Goal: Navigation & Orientation: Find specific page/section

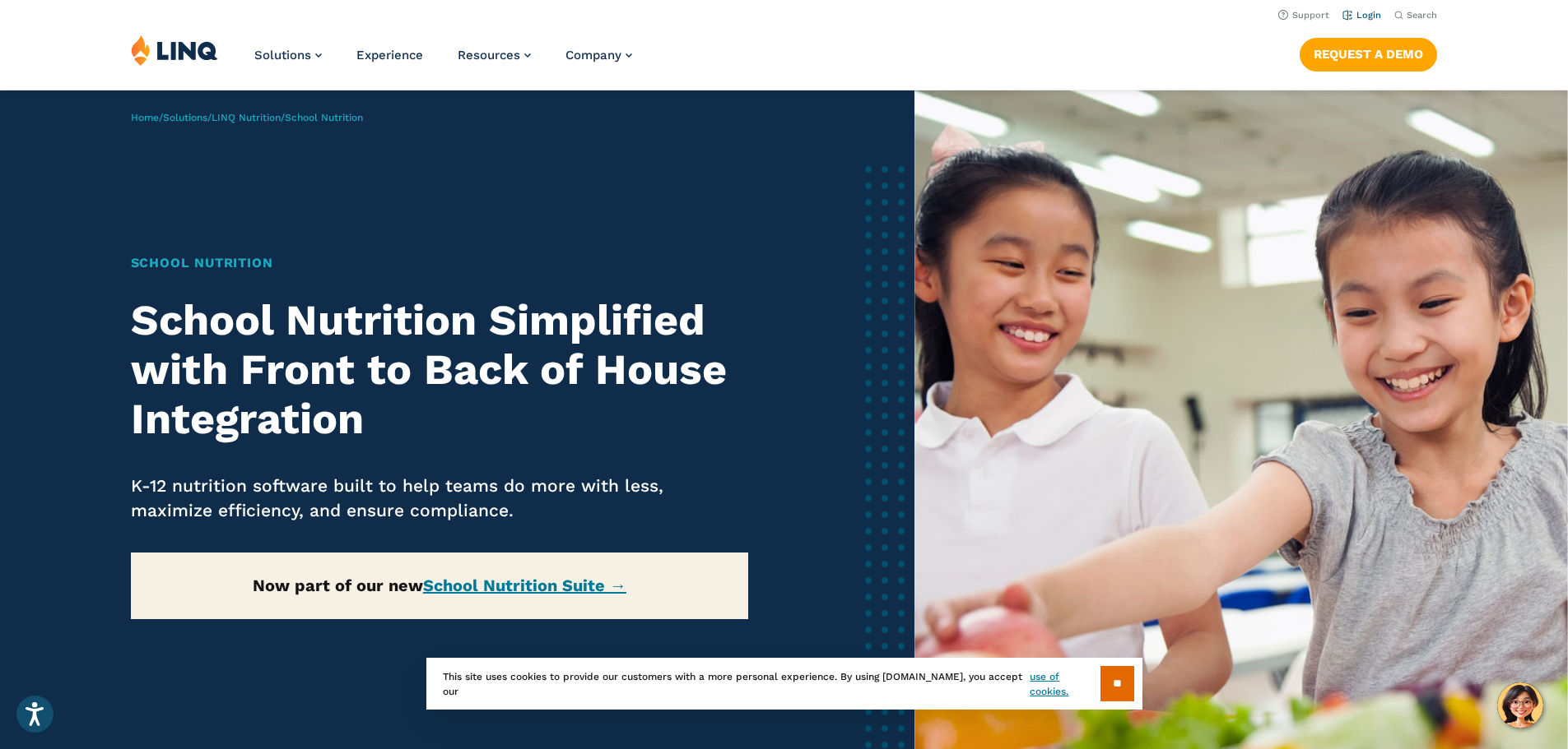
click at [1363, 16] on link "Login" at bounding box center [1362, 15] width 39 height 11
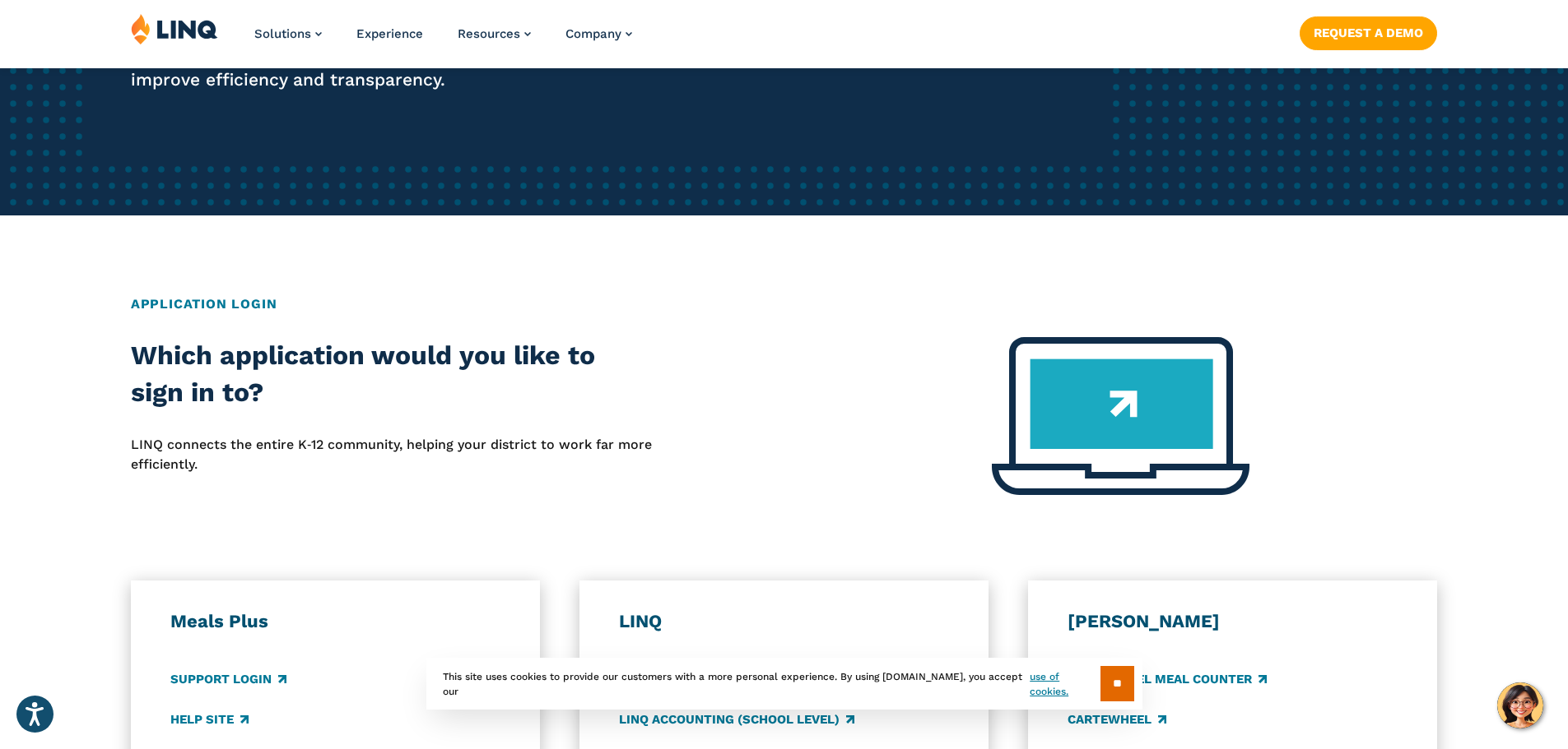
scroll to position [658, 0]
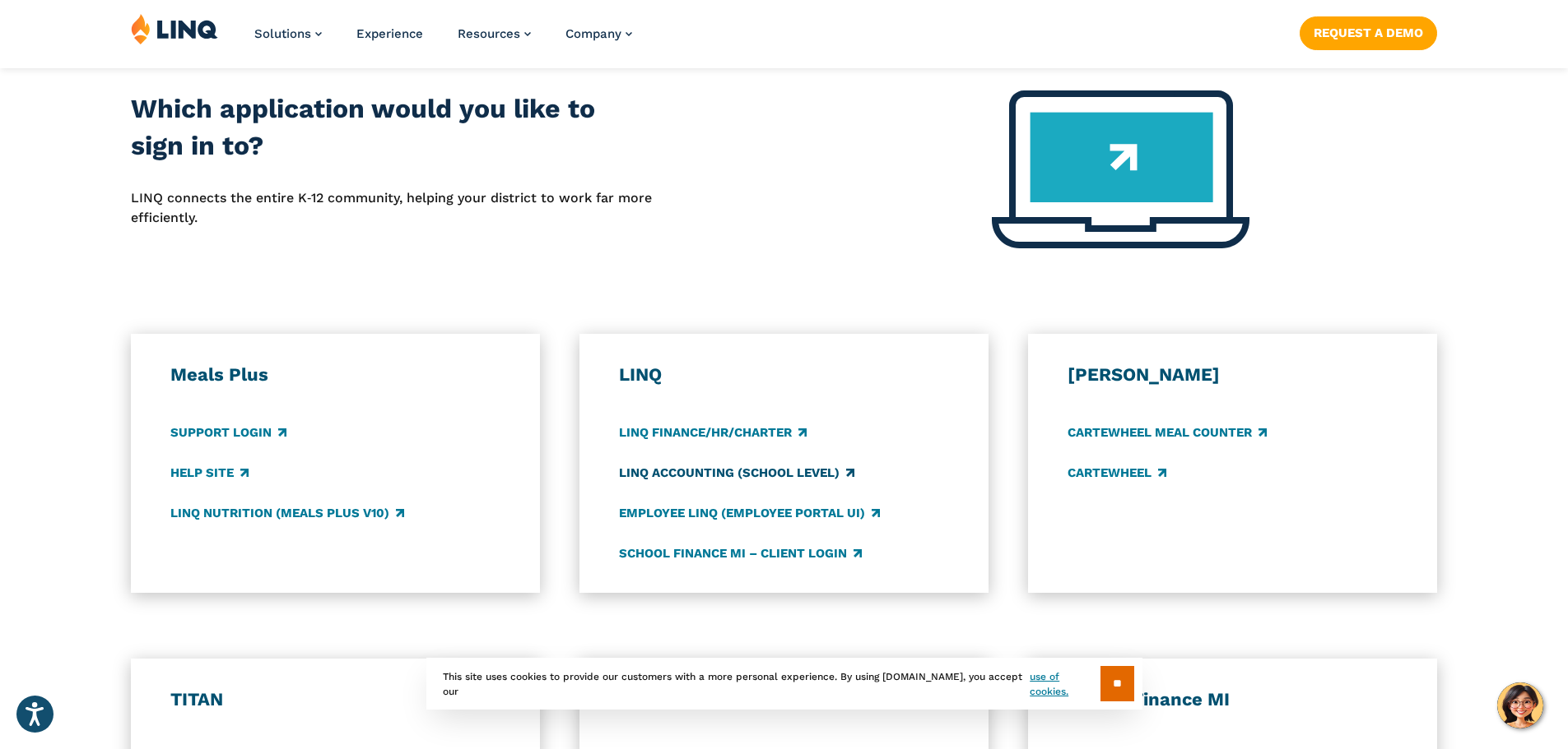
click at [844, 474] on link "LINQ Accounting (school level)" at bounding box center [736, 472] width 235 height 18
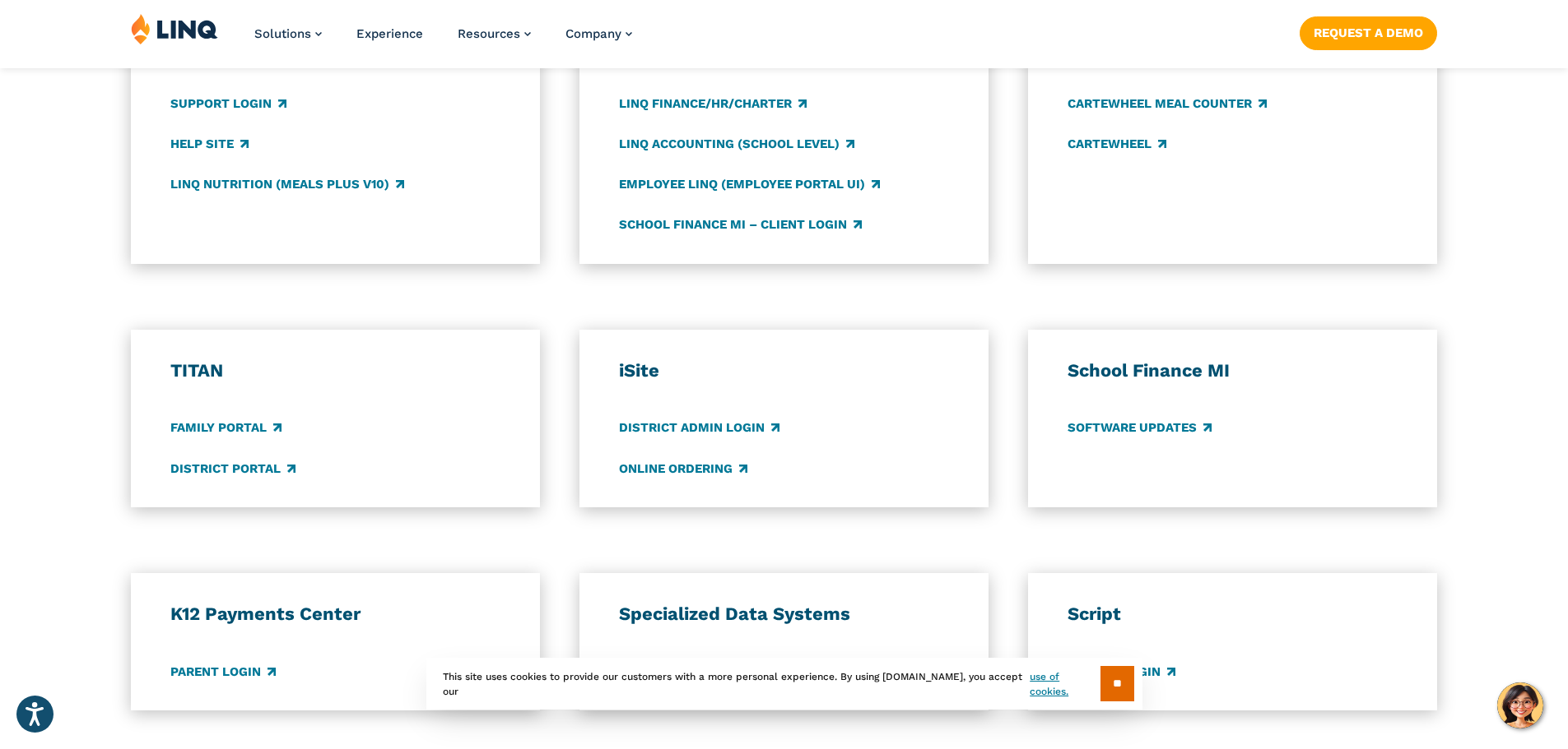
scroll to position [1069, 0]
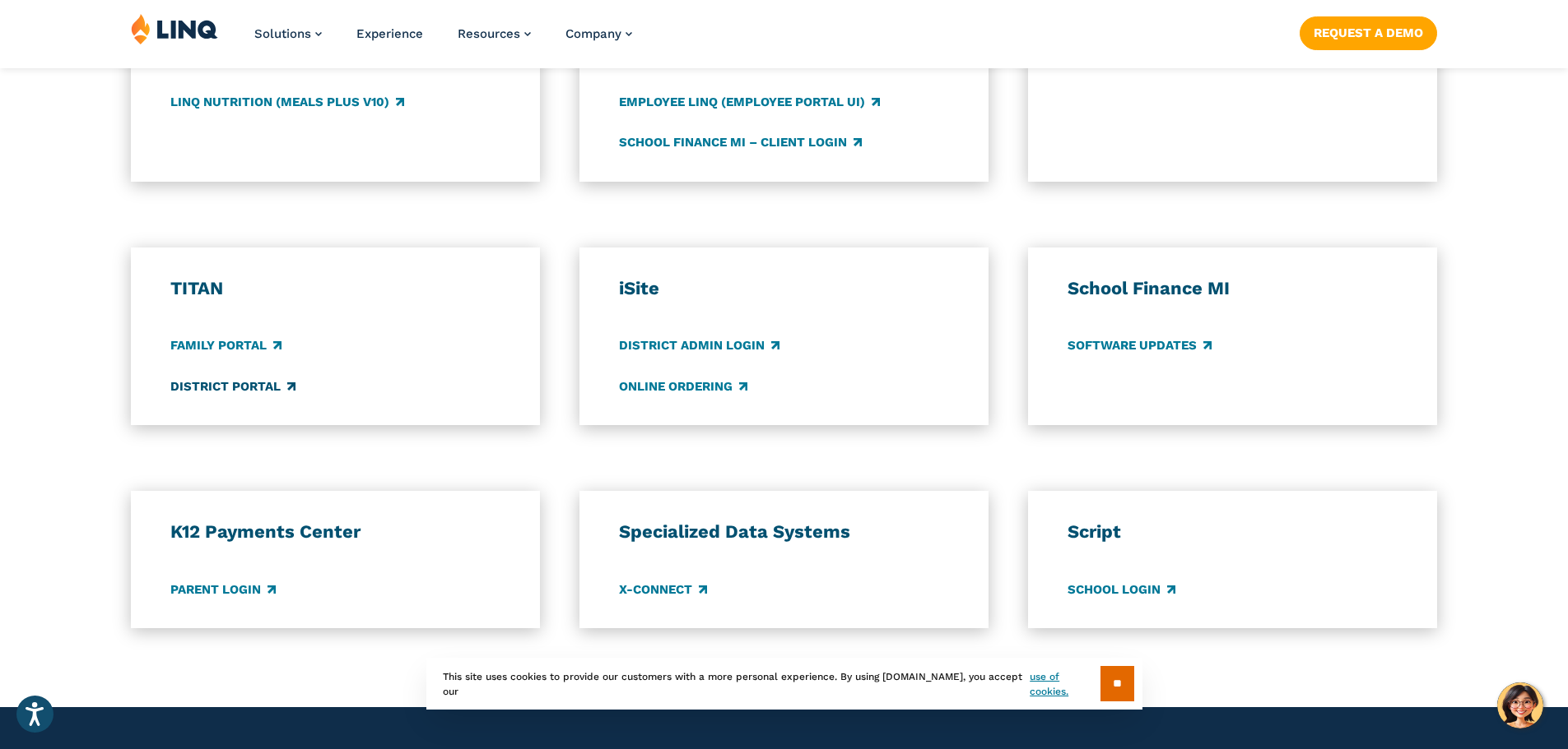
click at [262, 390] on link "District Portal" at bounding box center [232, 386] width 125 height 18
